Goal: Find specific page/section: Find specific page/section

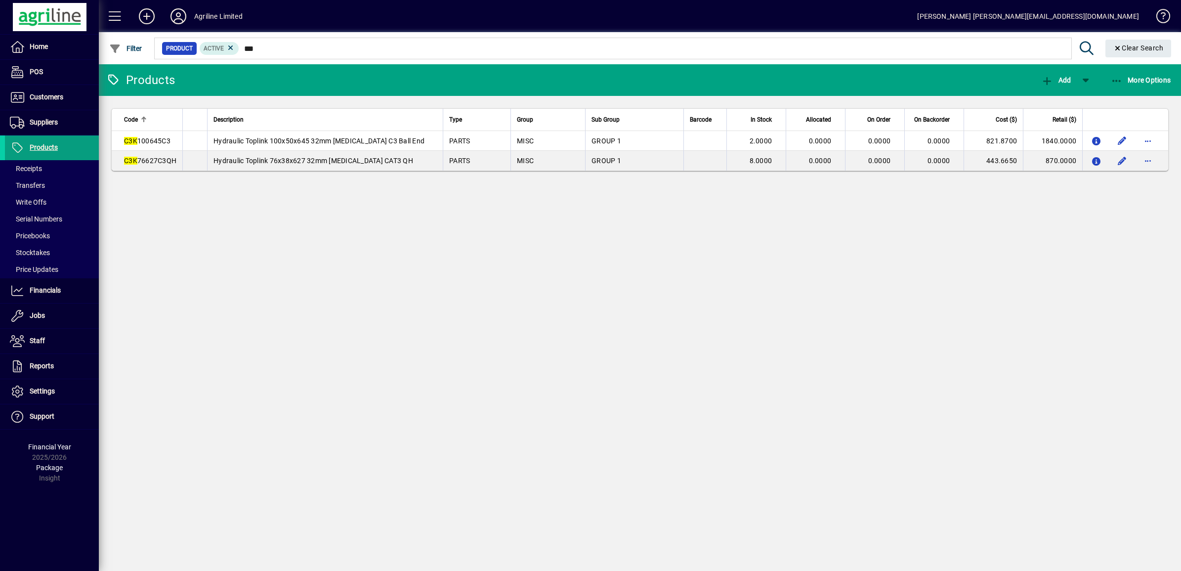
drag, startPoint x: 246, startPoint y: 46, endPoint x: 288, endPoint y: 49, distance: 42.1
click at [288, 49] on input "***" at bounding box center [651, 49] width 824 height 14
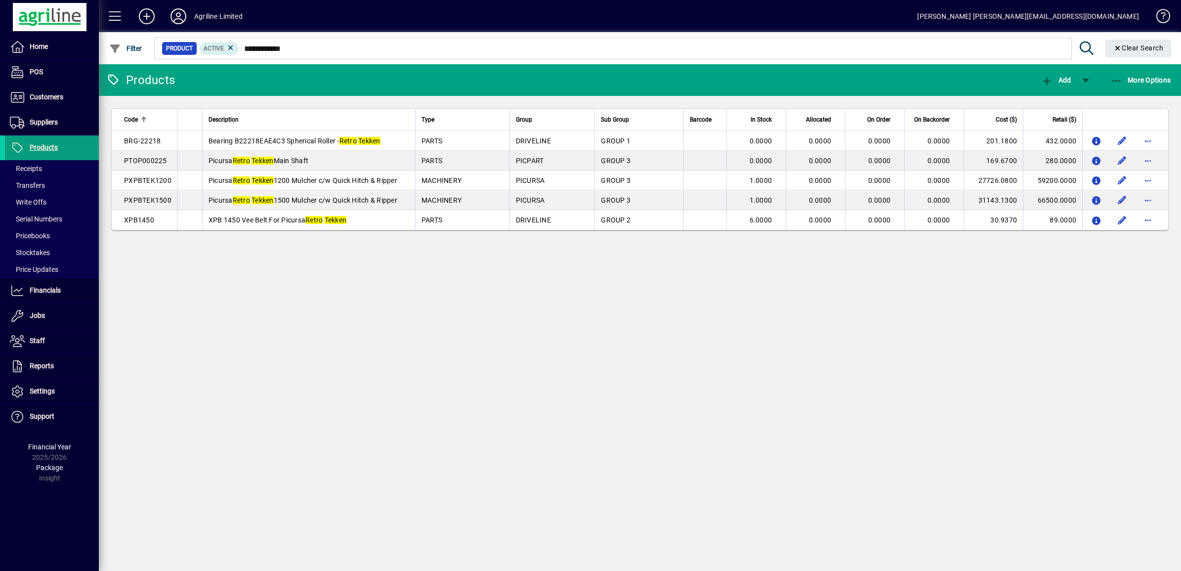
type input "**********"
